Goal: Task Accomplishment & Management: Use online tool/utility

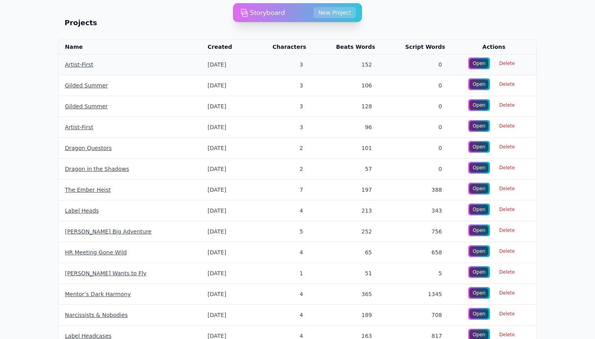
click at [83, 66] on link "Artist-First" at bounding box center [79, 64] width 28 height 6
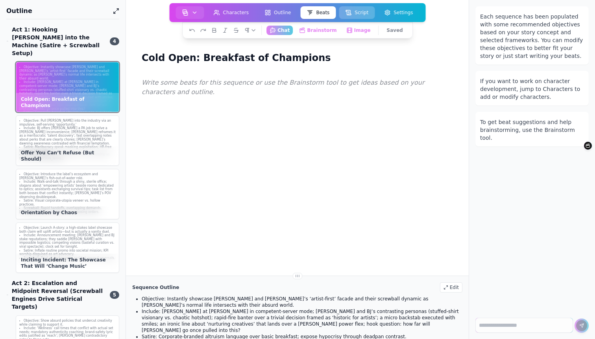
click at [355, 13] on button "Script" at bounding box center [357, 12] width 36 height 13
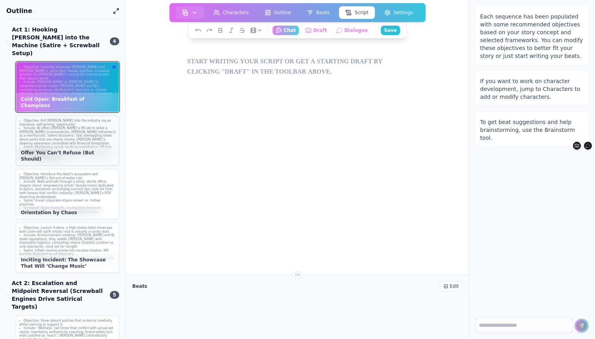
click at [68, 135] on li "Include: BJ offers Ted a PA job to solve a petty inconvenience; Chad reframes i…" at bounding box center [67, 135] width 96 height 19
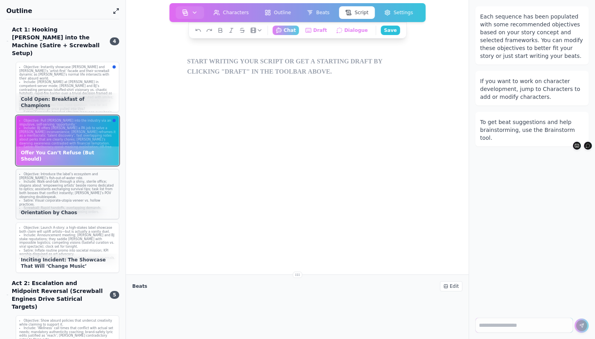
click at [76, 180] on li "Include: Walk-and-talk through a shiny, sterile office; slogans about ‘empoweri…" at bounding box center [67, 189] width 96 height 19
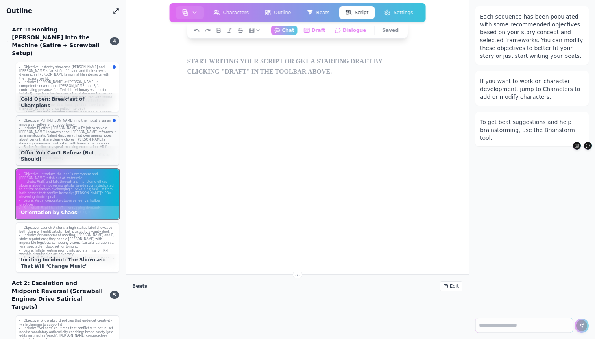
click at [82, 131] on li "Include: BJ offers Ted a PA job to solve a petty inconvenience; Chad reframes i…" at bounding box center [67, 135] width 96 height 19
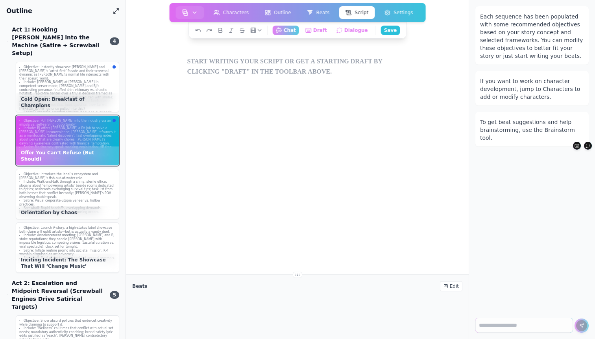
click at [305, 163] on div at bounding box center [297, 210] width 227 height 339
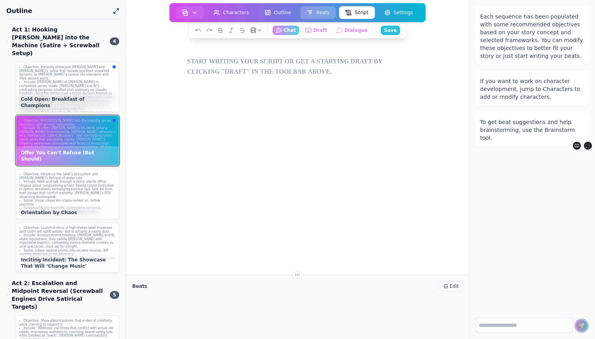
click at [312, 11] on icon at bounding box center [310, 12] width 6 height 6
